Goal: Task Accomplishment & Management: Manage account settings

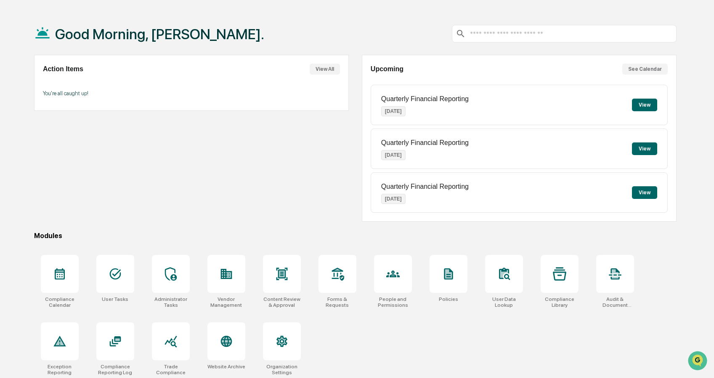
scroll to position [40, 0]
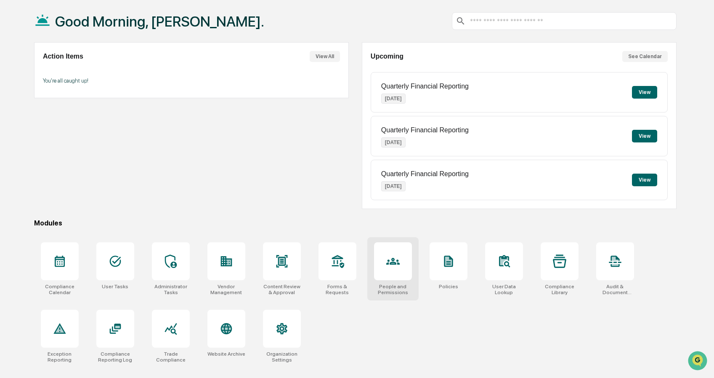
click at [388, 263] on icon at bounding box center [392, 261] width 13 height 7
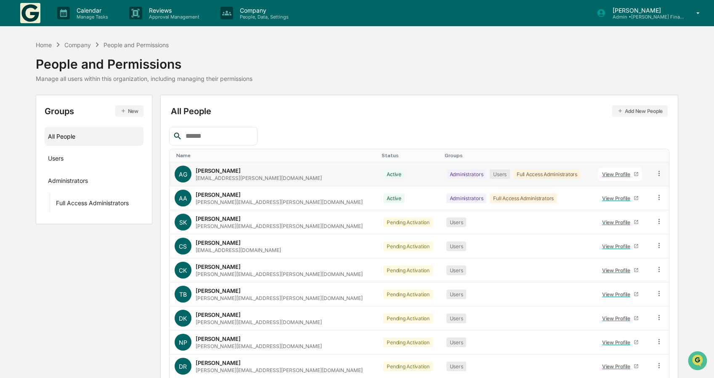
click at [602, 173] on div "View Profile" at bounding box center [618, 174] width 32 height 6
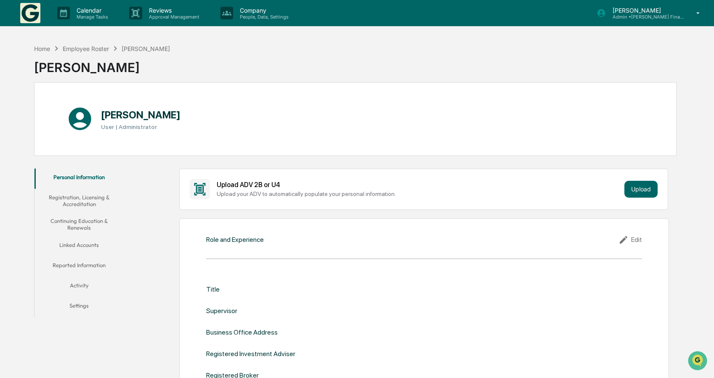
click at [79, 264] on button "Reported Information" at bounding box center [80, 266] width 90 height 20
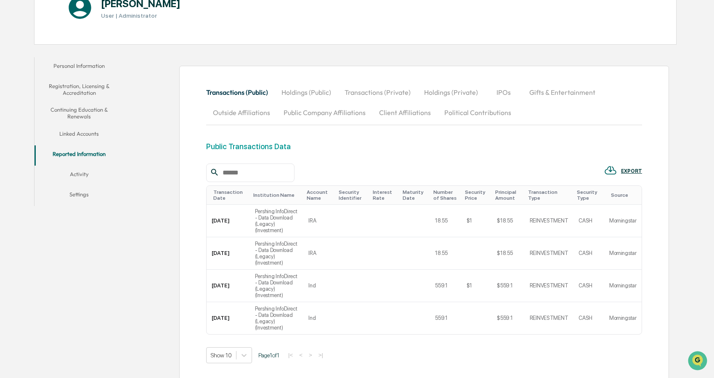
scroll to position [135, 0]
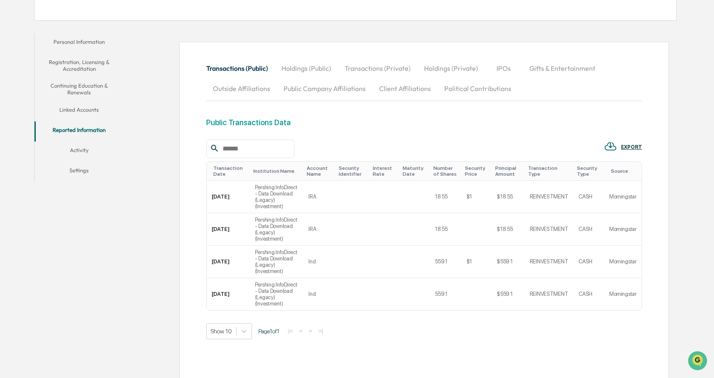
click at [247, 67] on button "Transactions (Public)" at bounding box center [240, 68] width 69 height 20
click at [296, 66] on button "Holdings (Public)" at bounding box center [306, 68] width 63 height 20
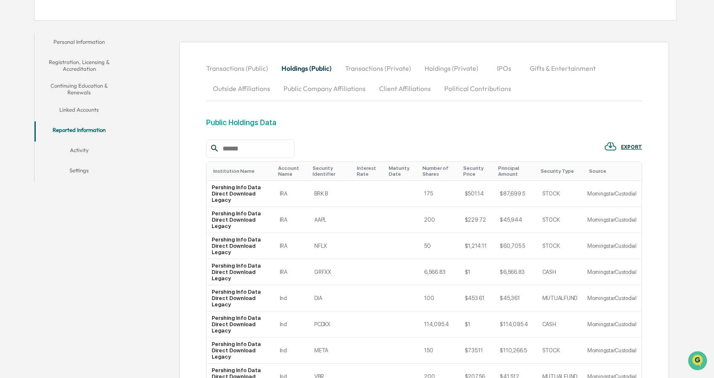
drag, startPoint x: 367, startPoint y: 66, endPoint x: 417, endPoint y: 79, distance: 50.9
click at [368, 66] on button "Transactions (Private)" at bounding box center [378, 68] width 80 height 20
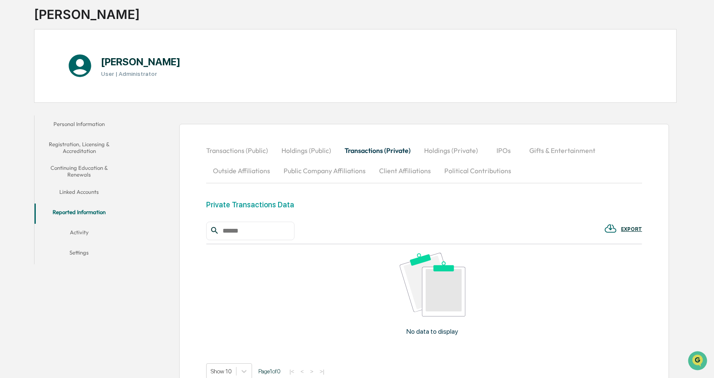
scroll to position [0, 0]
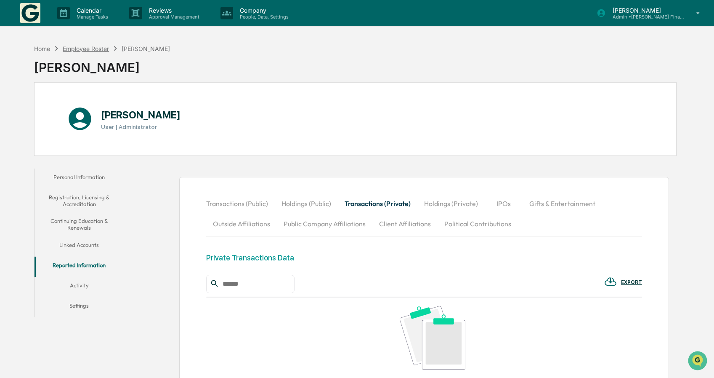
click at [74, 48] on div "Employee Roster" at bounding box center [86, 48] width 46 height 7
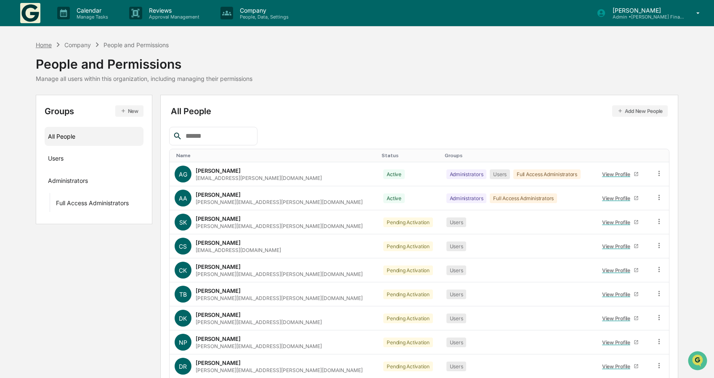
click at [43, 45] on div "Home" at bounding box center [44, 44] width 16 height 7
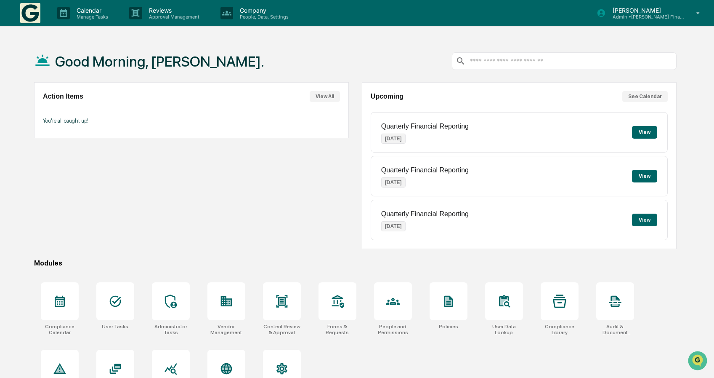
scroll to position [40, 0]
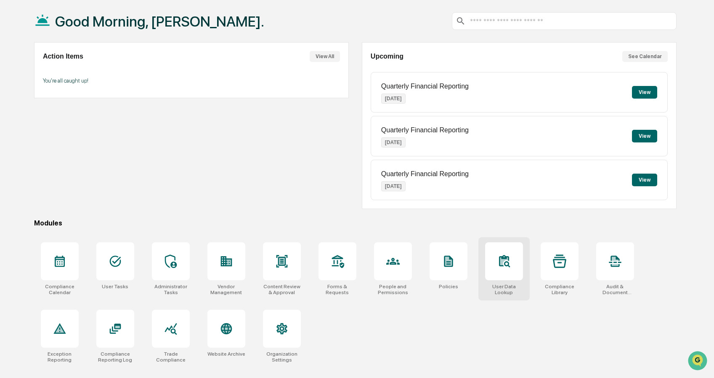
click at [511, 266] on icon at bounding box center [503, 260] width 13 height 13
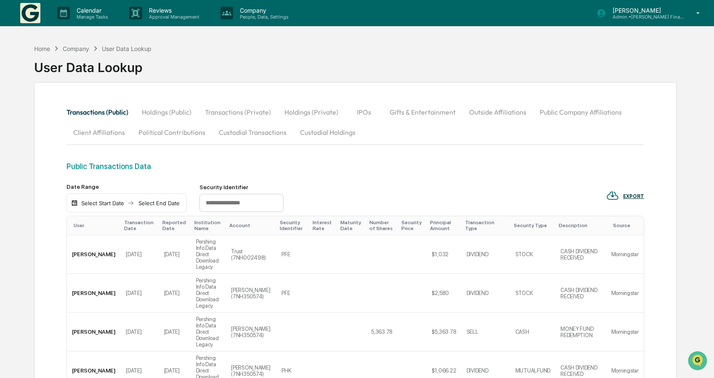
click at [320, 129] on button "Custodial Holdings" at bounding box center [327, 132] width 69 height 20
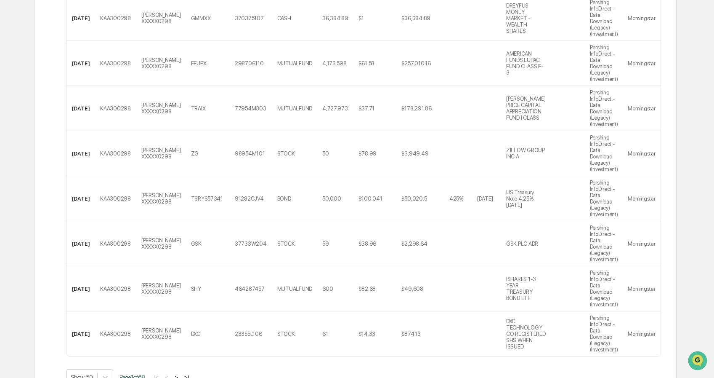
scroll to position [2227, 0]
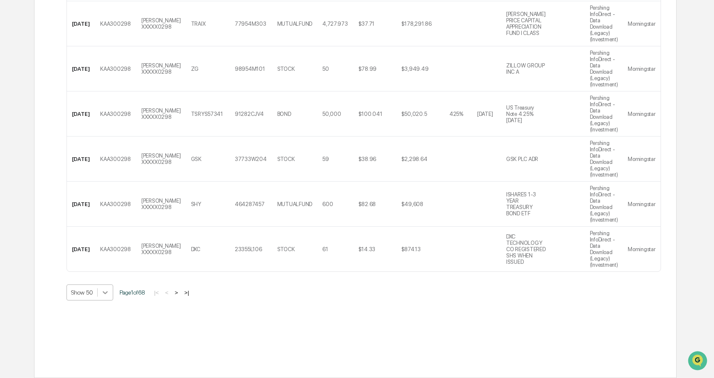
click at [103, 293] on icon at bounding box center [105, 292] width 8 height 8
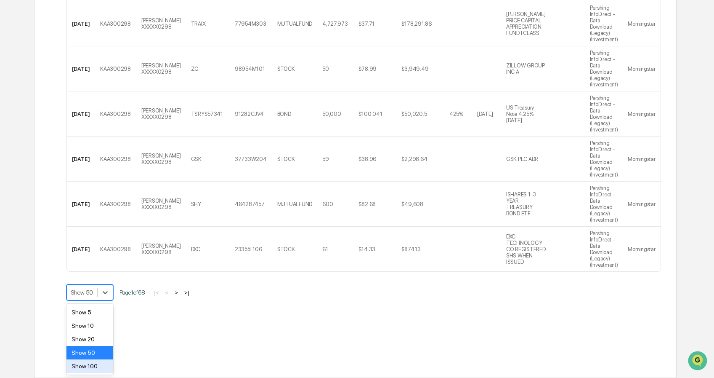
click at [82, 367] on div "Show 100" at bounding box center [89, 365] width 47 height 13
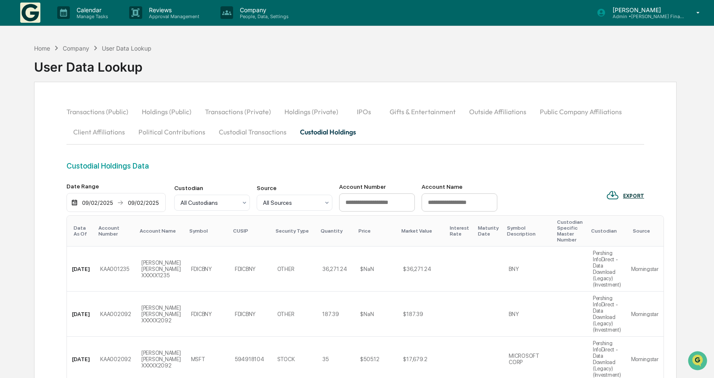
scroll to position [0, 0]
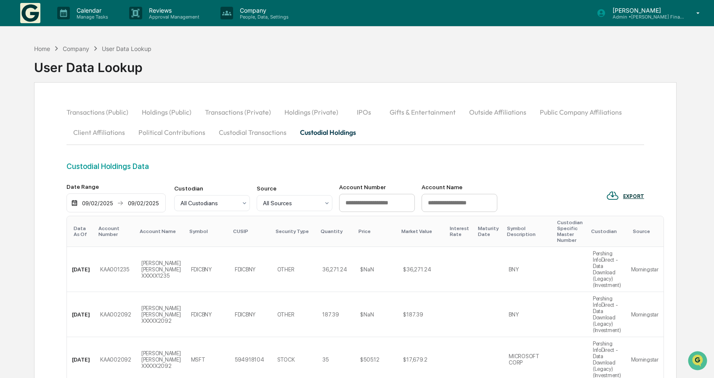
drag, startPoint x: 428, startPoint y: 202, endPoint x: 431, endPoint y: 198, distance: 4.8
click at [429, 201] on input at bounding box center [460, 203] width 76 height 19
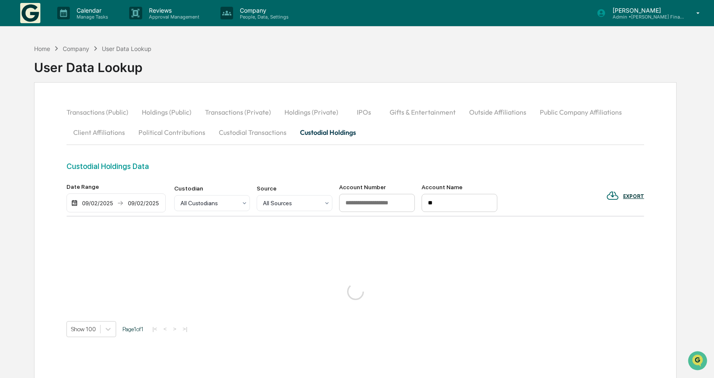
type input "*"
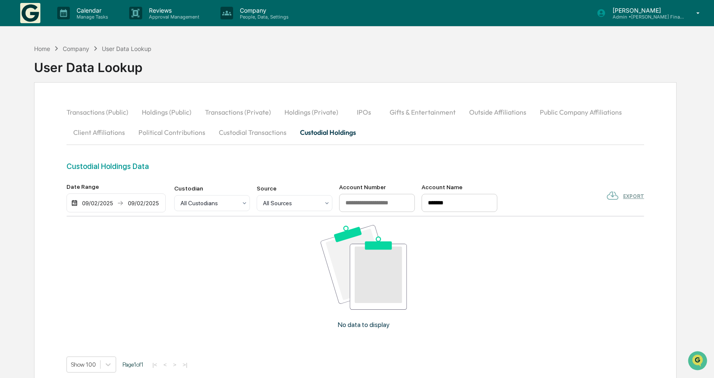
click at [462, 204] on input "*******" at bounding box center [460, 203] width 76 height 19
click at [461, 203] on input "*******" at bounding box center [460, 203] width 76 height 19
click at [437, 197] on input "**********" at bounding box center [460, 203] width 76 height 19
click at [436, 198] on input "**********" at bounding box center [460, 203] width 76 height 19
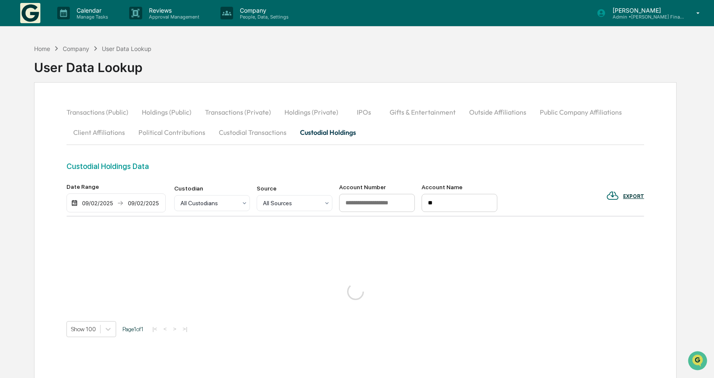
type input "*"
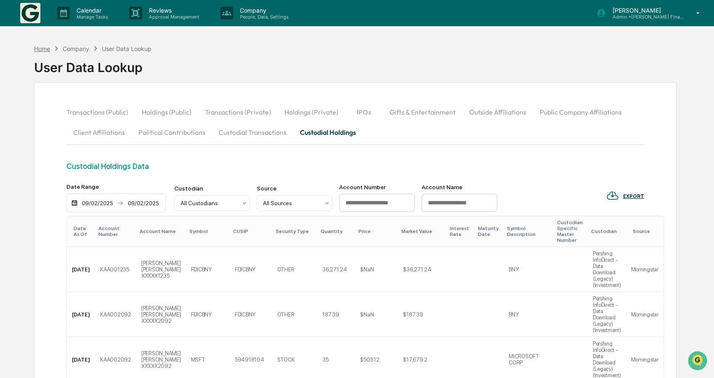
click at [36, 48] on div "Home" at bounding box center [42, 48] width 16 height 7
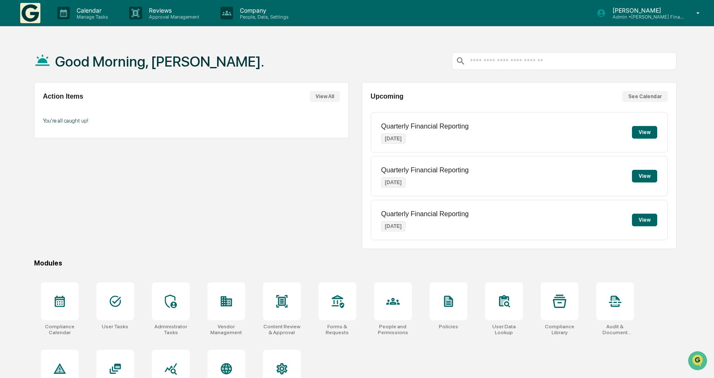
click at [554, 58] on input "text" at bounding box center [571, 61] width 204 height 8
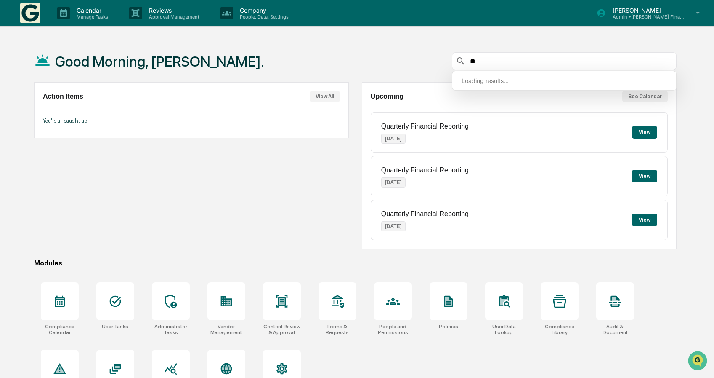
type input "*"
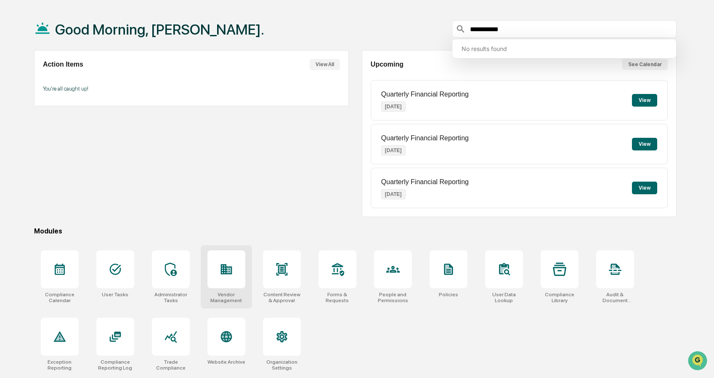
scroll to position [40, 0]
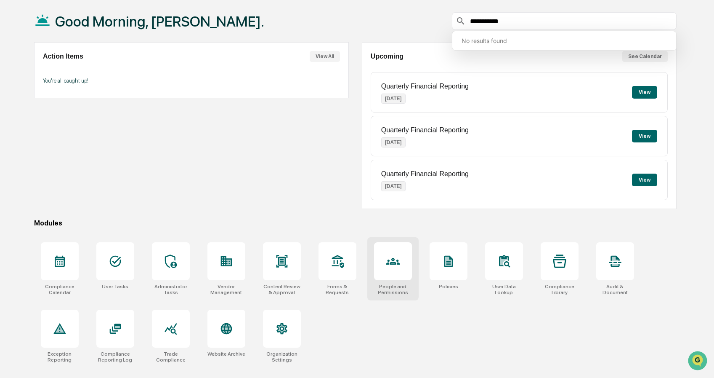
type input "**********"
click at [400, 267] on div at bounding box center [393, 261] width 38 height 38
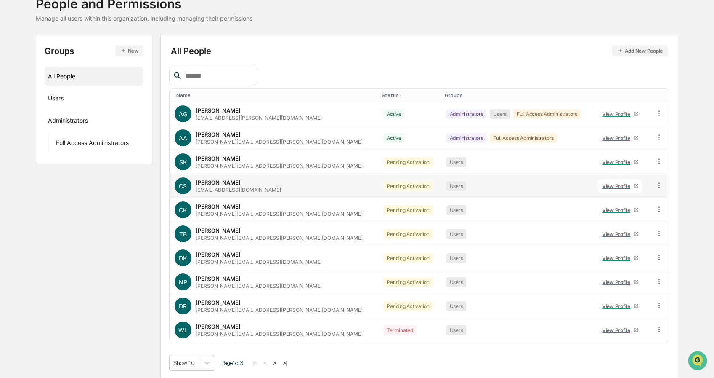
scroll to position [62, 0]
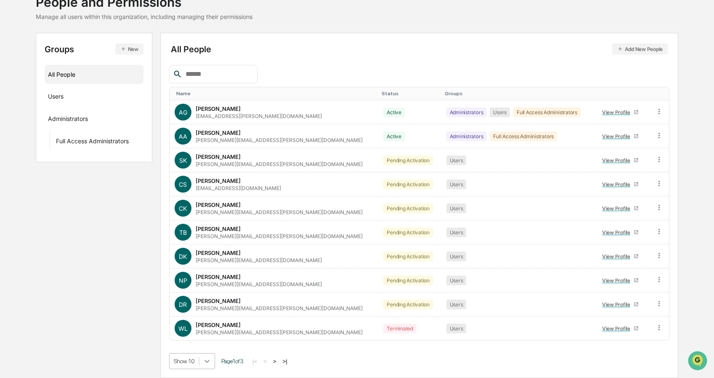
click at [205, 356] on body "Calendar Manage Tasks Reviews Approval Management Company People, Data, Setting…" at bounding box center [357, 157] width 714 height 439
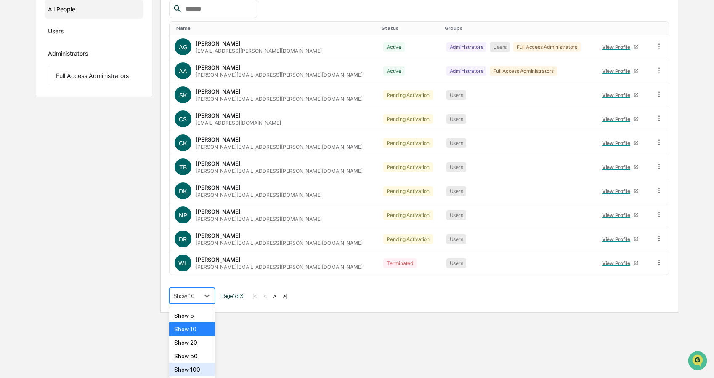
click at [187, 370] on div "Show 100" at bounding box center [192, 368] width 46 height 13
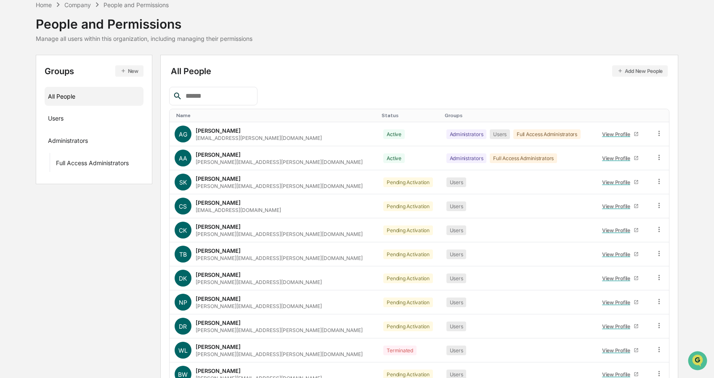
scroll to position [0, 0]
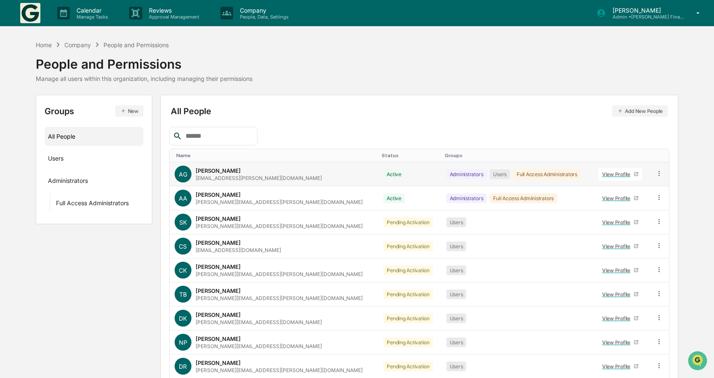
click at [604, 172] on div "View Profile" at bounding box center [618, 174] width 32 height 6
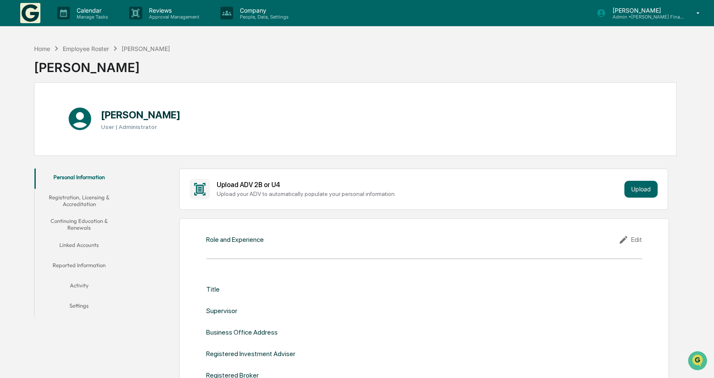
click at [71, 244] on button "Linked Accounts" at bounding box center [80, 246] width 90 height 20
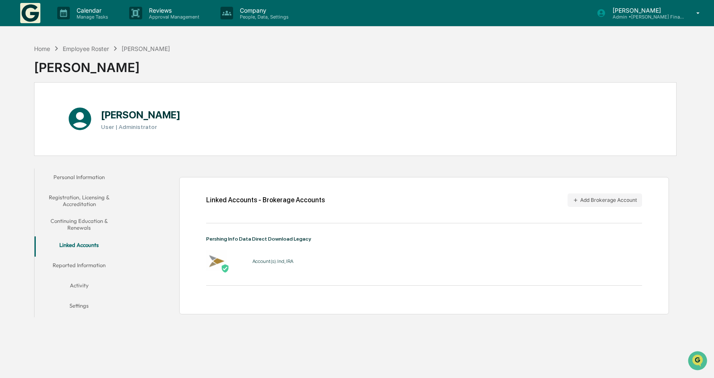
click at [82, 261] on button "Reported Information" at bounding box center [80, 266] width 90 height 20
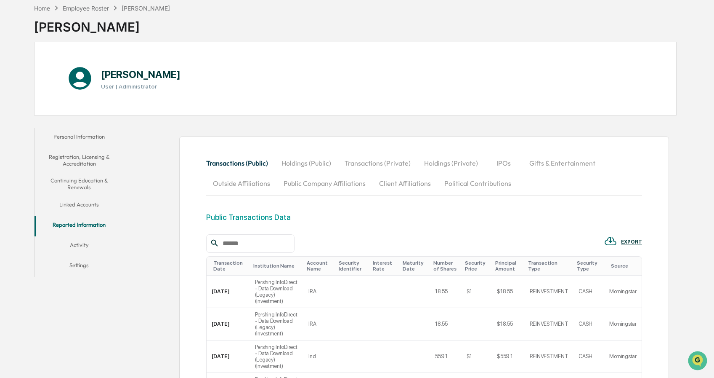
scroll to position [126, 0]
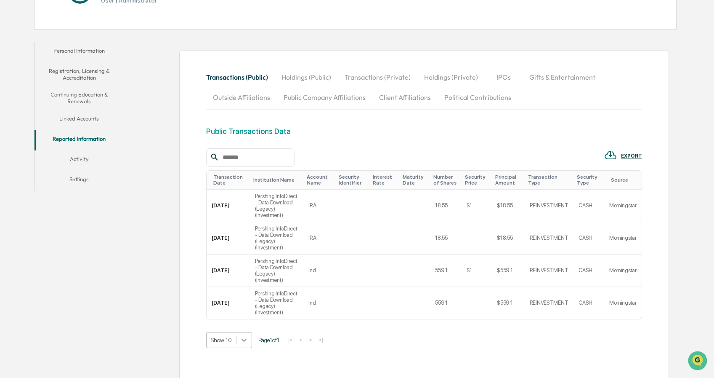
click at [242, 314] on body "Calendar Manage Tasks Reviews Approval Management Company People, Data, Setting…" at bounding box center [357, 143] width 714 height 538
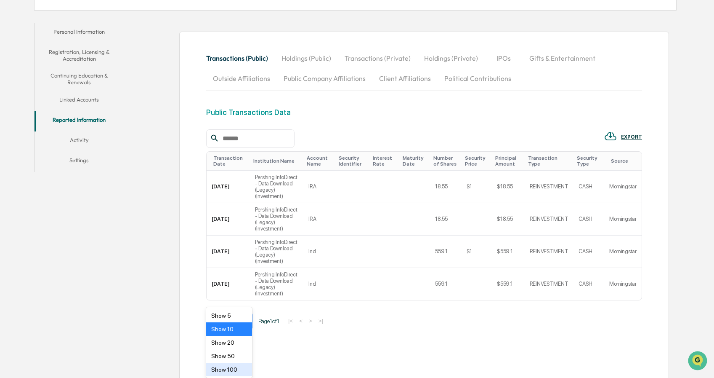
click at [226, 368] on div "Show 100" at bounding box center [229, 368] width 46 height 13
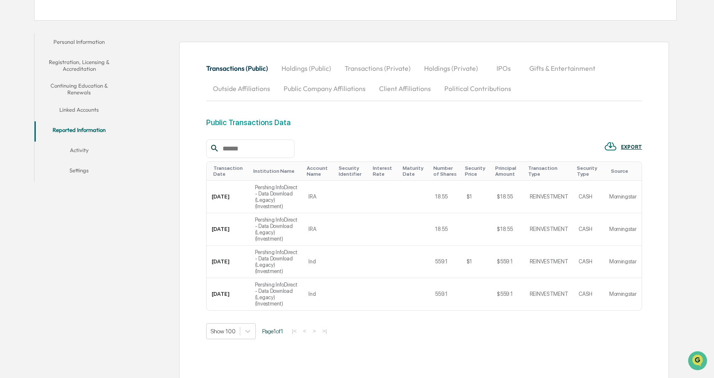
click at [64, 109] on button "Linked Accounts" at bounding box center [80, 111] width 90 height 20
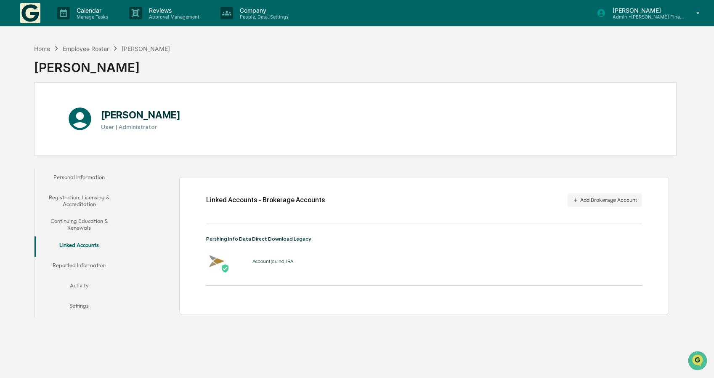
click at [150, 49] on div "[PERSON_NAME]" at bounding box center [146, 48] width 48 height 7
click at [434, 81] on div "Home Employee Roster Arthur Goetchius Arthur Goetchius" at bounding box center [355, 61] width 643 height 42
click at [698, 13] on icon at bounding box center [698, 13] width 3 height 2
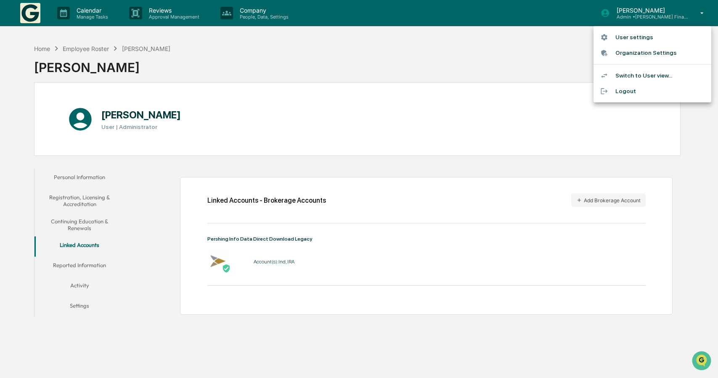
click at [445, 66] on div at bounding box center [359, 189] width 718 height 378
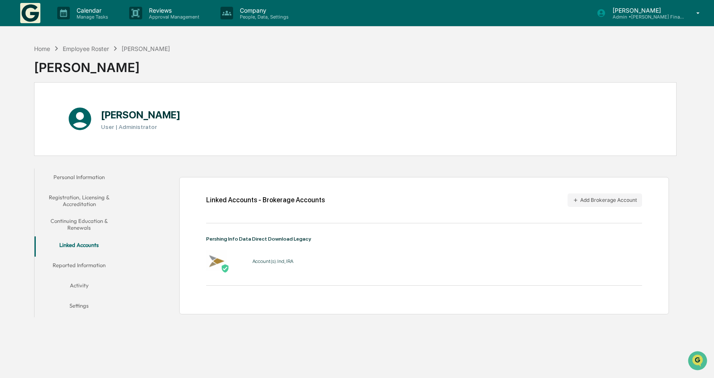
drag, startPoint x: 164, startPoint y: 343, endPoint x: 149, endPoint y: 330, distance: 19.1
click at [164, 343] on div "Home Employee Roster Arthur Goetchius Arthur Goetchius Arthur Goetchius User | …" at bounding box center [355, 229] width 668 height 378
click at [88, 47] on div "Employee Roster" at bounding box center [86, 48] width 46 height 7
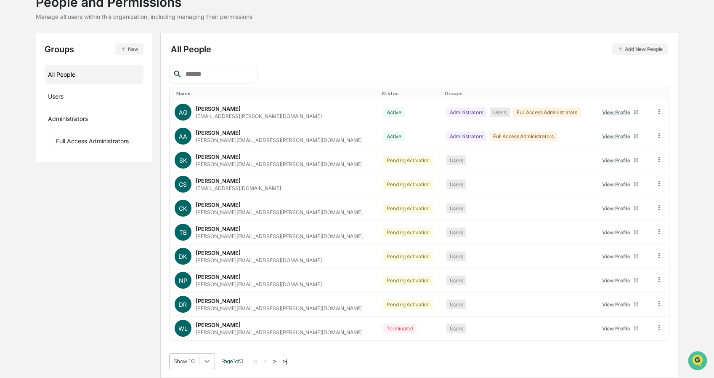
scroll to position [127, 0]
click at [207, 362] on body "Calendar Manage Tasks Reviews Approval Management Company People, Data, Setting…" at bounding box center [357, 157] width 714 height 439
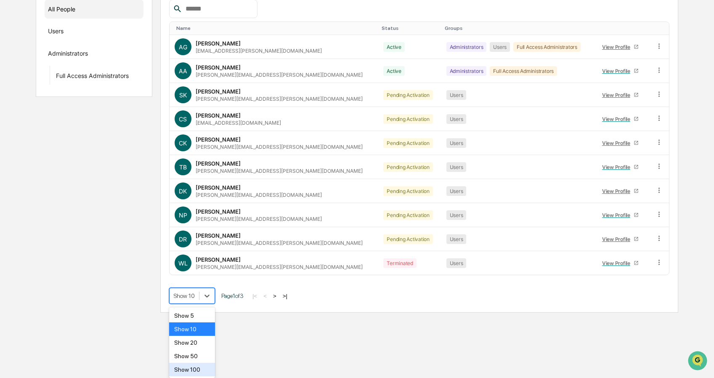
click at [191, 370] on div "Show 100" at bounding box center [192, 368] width 46 height 13
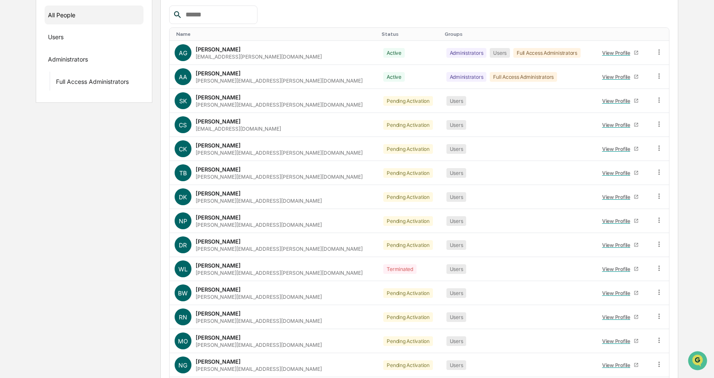
scroll to position [0, 0]
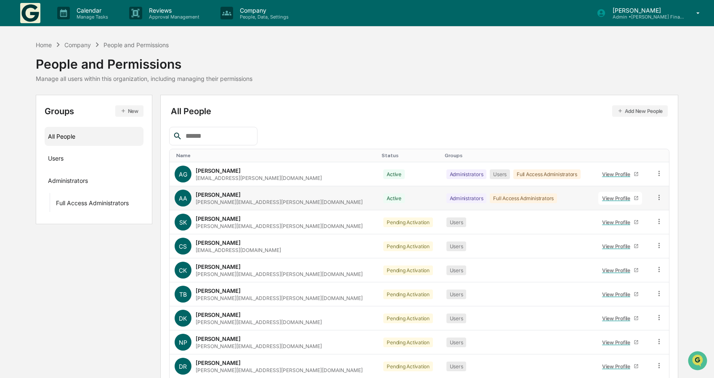
click at [604, 197] on div "View Profile" at bounding box center [618, 198] width 32 height 6
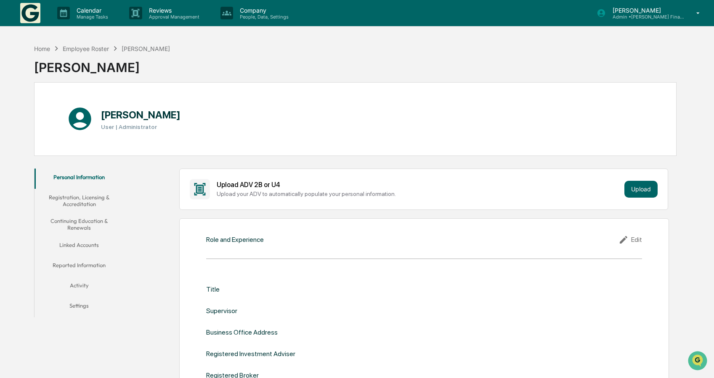
click at [84, 241] on button "Linked Accounts" at bounding box center [80, 246] width 90 height 20
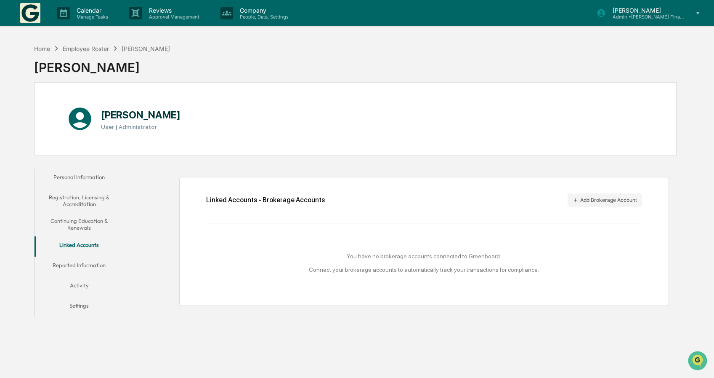
click at [80, 263] on button "Reported Information" at bounding box center [80, 266] width 90 height 20
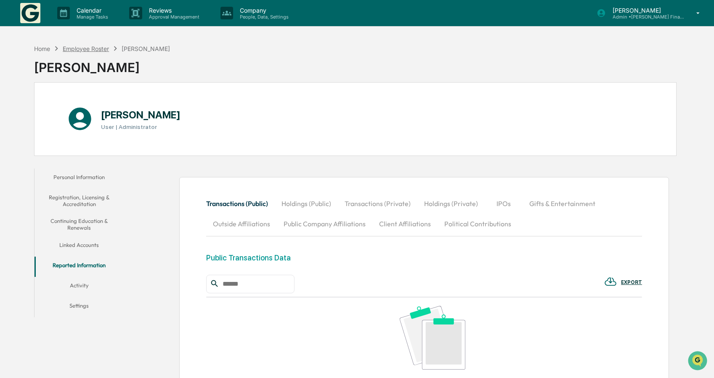
click at [90, 46] on div "Employee Roster" at bounding box center [86, 48] width 46 height 7
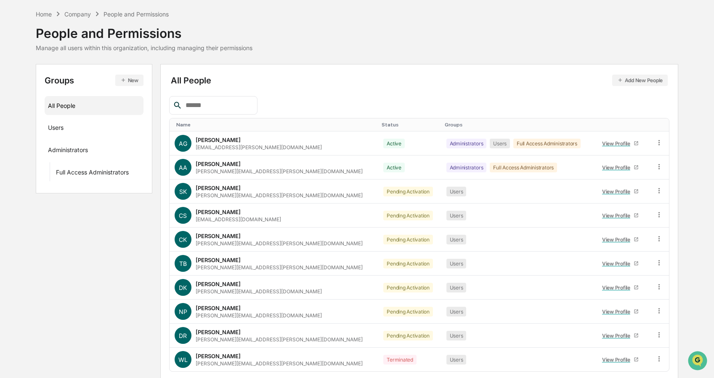
scroll to position [62, 0]
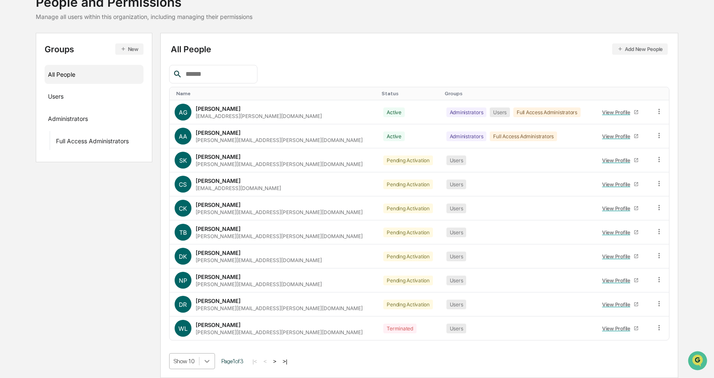
click at [204, 360] on body "Calendar Manage Tasks Reviews Approval Management Company People, Data, Setting…" at bounding box center [357, 157] width 714 height 439
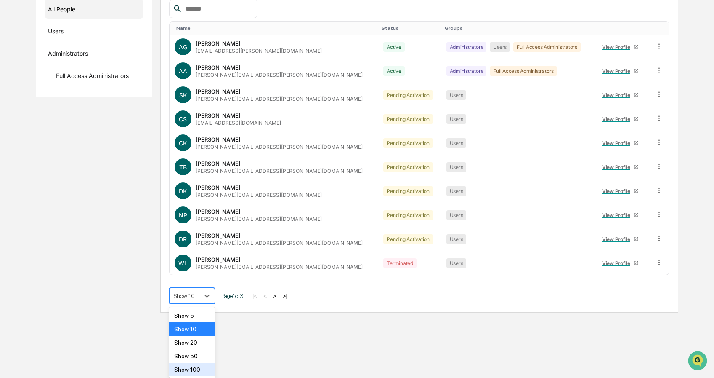
click at [195, 371] on div "Show 100" at bounding box center [192, 368] width 46 height 13
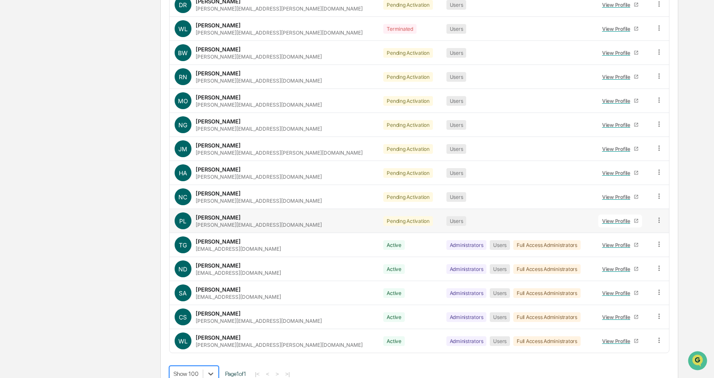
scroll to position [374, 0]
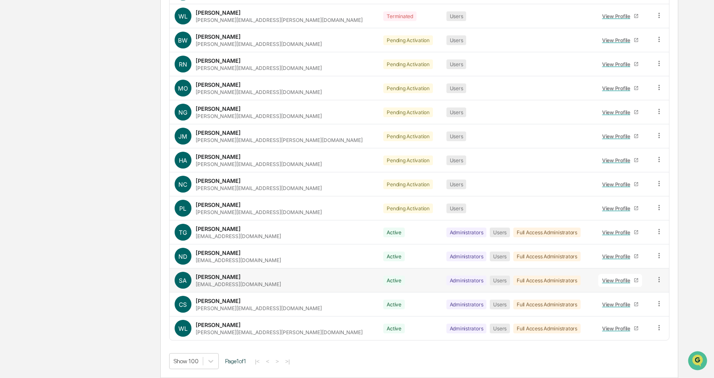
click at [659, 279] on icon at bounding box center [659, 279] width 1 height 5
click at [609, 312] on div "Change Status" at bounding box center [622, 310] width 70 height 10
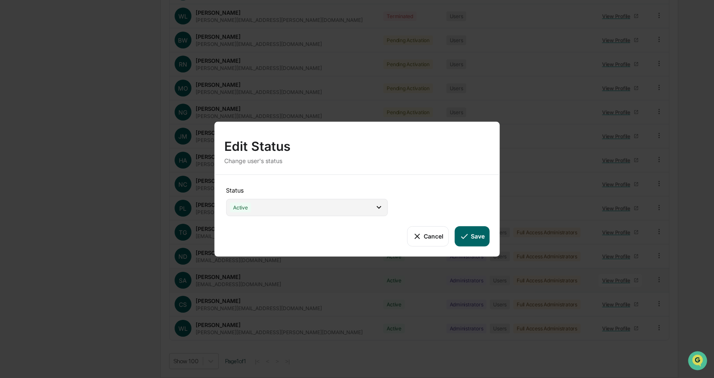
click at [381, 205] on icon at bounding box center [379, 206] width 9 height 9
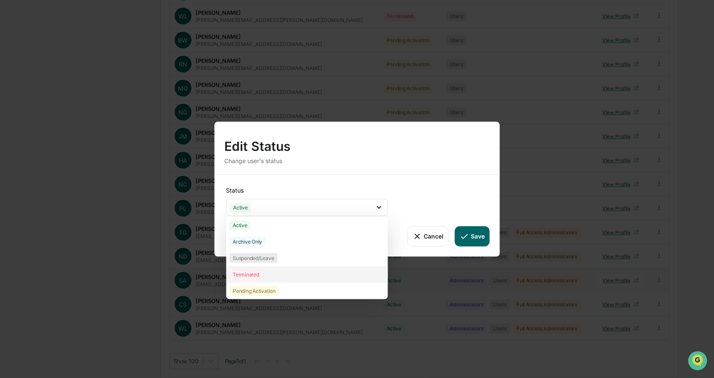
drag, startPoint x: 248, startPoint y: 274, endPoint x: 300, endPoint y: 273, distance: 52.2
click at [248, 273] on div "Terminated" at bounding box center [245, 274] width 33 height 10
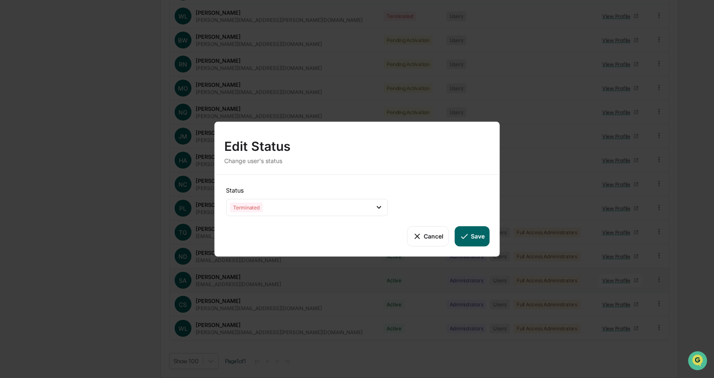
click at [473, 234] on button "Save" at bounding box center [472, 236] width 35 height 20
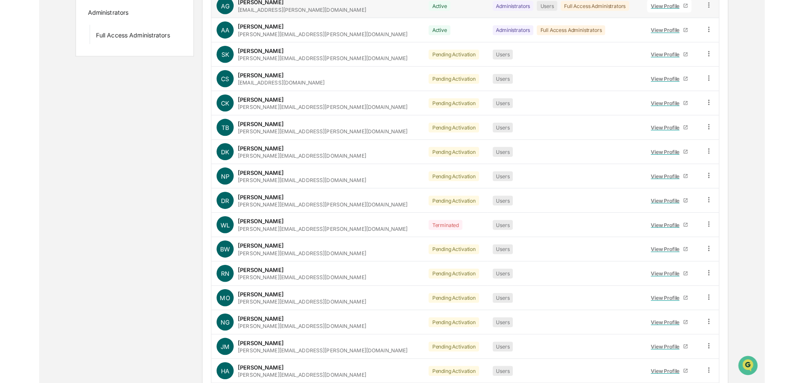
scroll to position [0, 0]
